Goal: Register for event/course

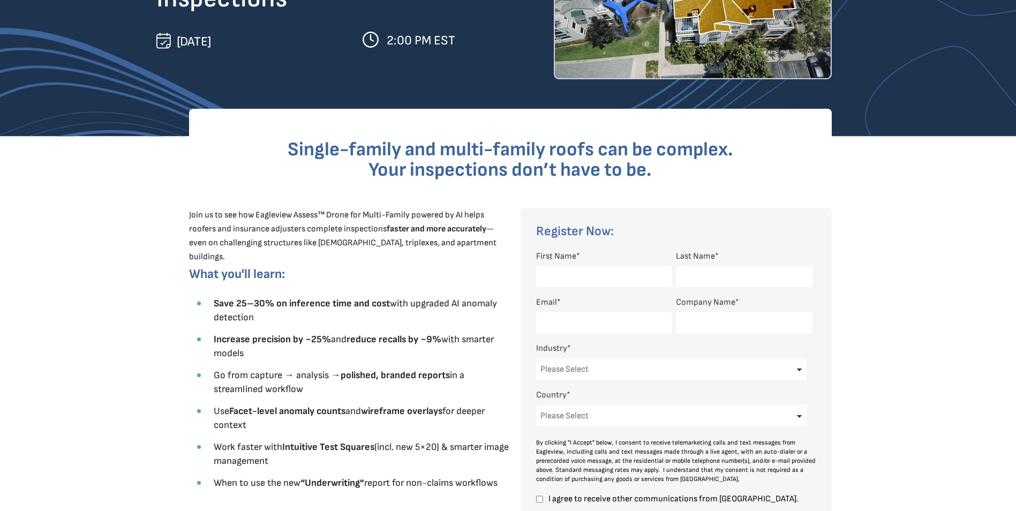
scroll to position [214, 0]
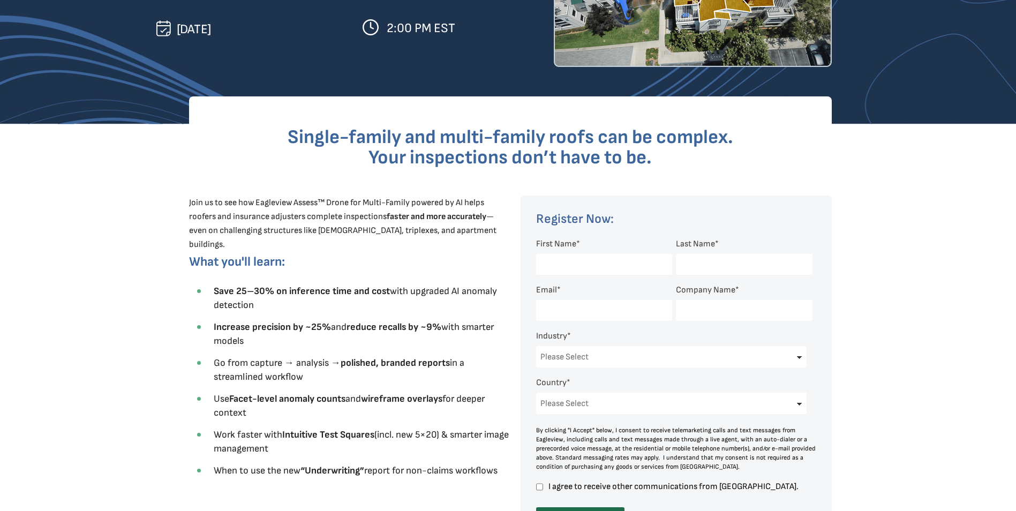
click at [621, 262] on input "First Name *" at bounding box center [604, 264] width 136 height 21
type input "[PERSON_NAME]"
type input "[PERSON_NAME][EMAIL_ADDRESS][PERSON_NAME][PERSON_NAME][DOMAIN_NAME]"
type input "Sedgwick Building Consulting"
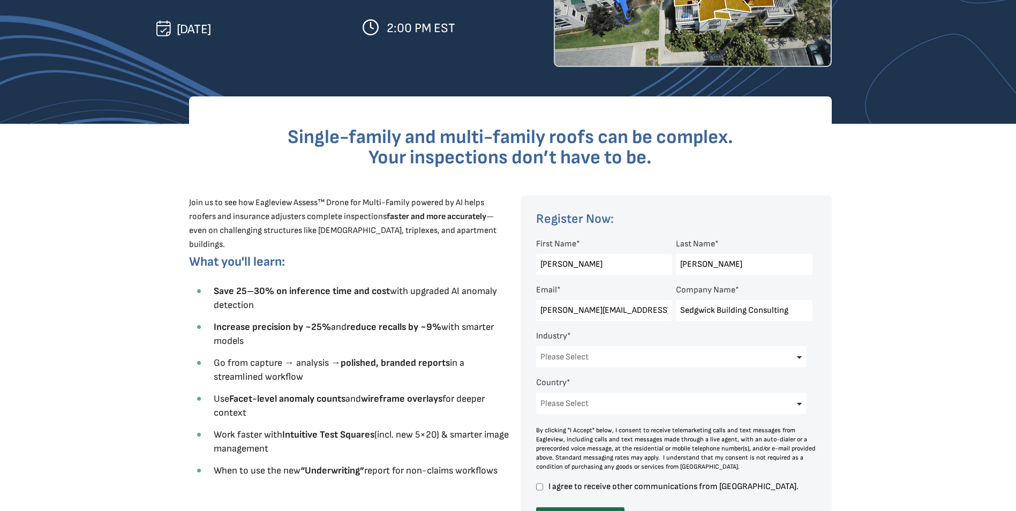
select select "[GEOGRAPHIC_DATA]"
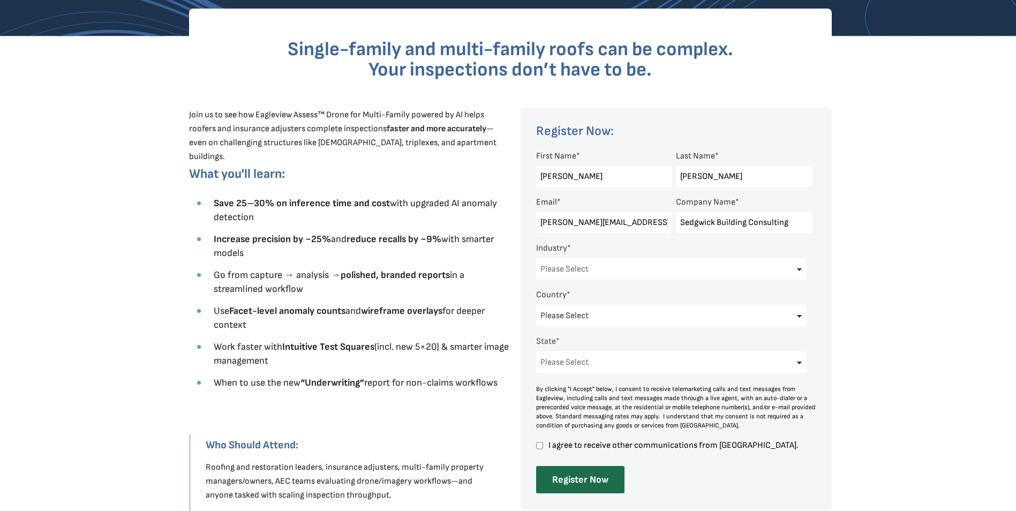
scroll to position [321, 0]
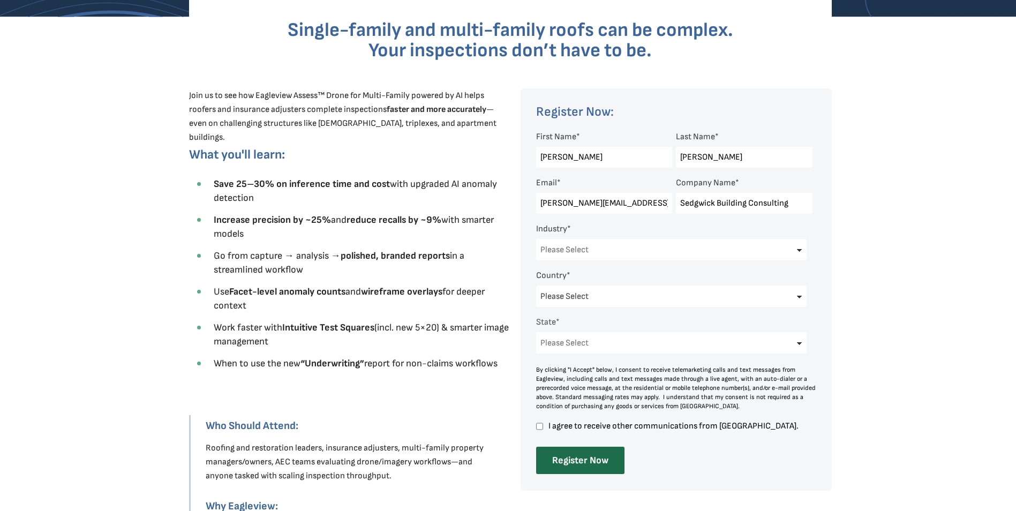
click at [740, 251] on select "Please Select Architects & Engineering Construction Electric/Gas Utilities Gove…" at bounding box center [671, 249] width 271 height 21
select select "Insurance"
click at [536, 239] on select "Please Select Architects & Engineering Construction Electric/Gas Utilities Gove…" at bounding box center [671, 249] width 271 height 21
click at [598, 343] on select "Please Select [US_STATE] [US_STATE] [GEOGRAPHIC_DATA] [US_STATE] [US_STATE] [GE…" at bounding box center [671, 342] width 271 height 21
select select "[US_STATE]"
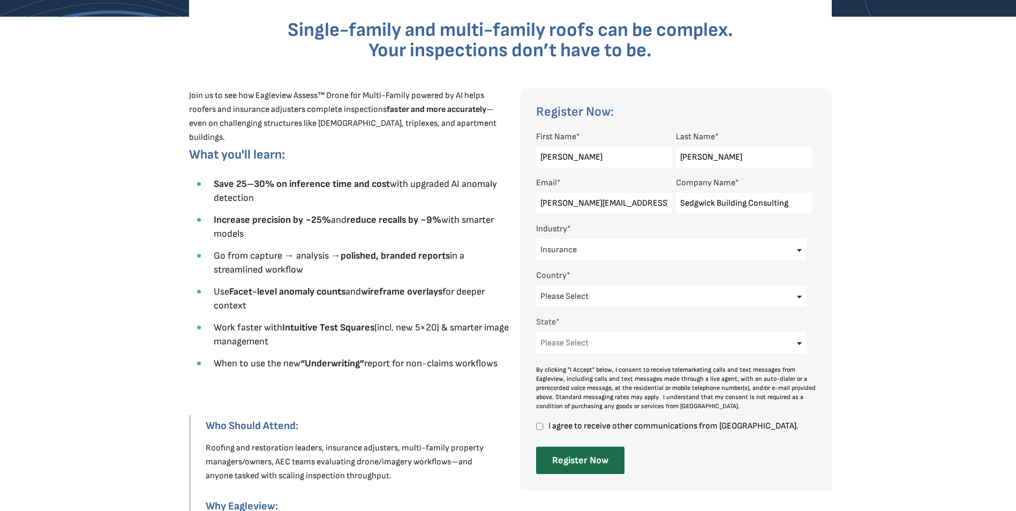
click at [536, 332] on select "Please Select [US_STATE] [US_STATE] [GEOGRAPHIC_DATA] [US_STATE] [US_STATE] [GE…" at bounding box center [671, 342] width 271 height 21
click at [588, 426] on span "I agree to receive other communications from [GEOGRAPHIC_DATA]." at bounding box center [680, 425] width 266 height 9
click at [543, 426] on input "I agree to receive other communications from [GEOGRAPHIC_DATA]." at bounding box center [539, 426] width 7 height 10
checkbox input "true"
click at [584, 462] on input "Register Now" at bounding box center [580, 460] width 88 height 27
